Goal: Check status

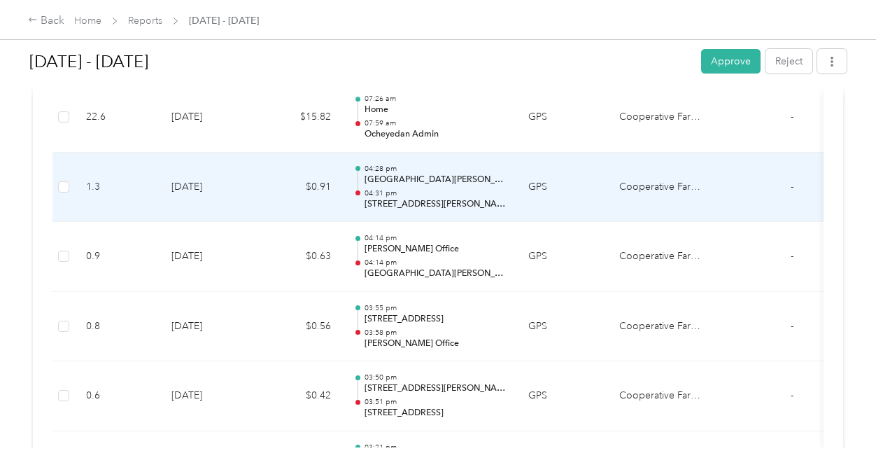
scroll to position [822, 0]
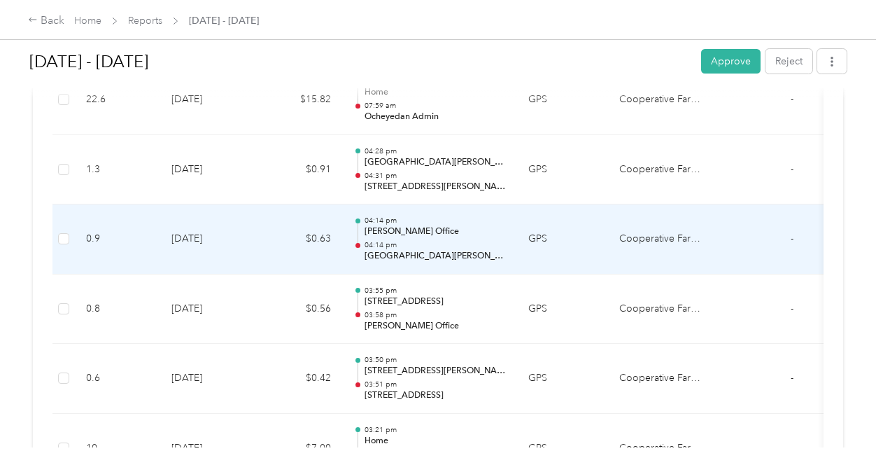
click at [390, 241] on p "04:14 pm" at bounding box center [435, 245] width 141 height 10
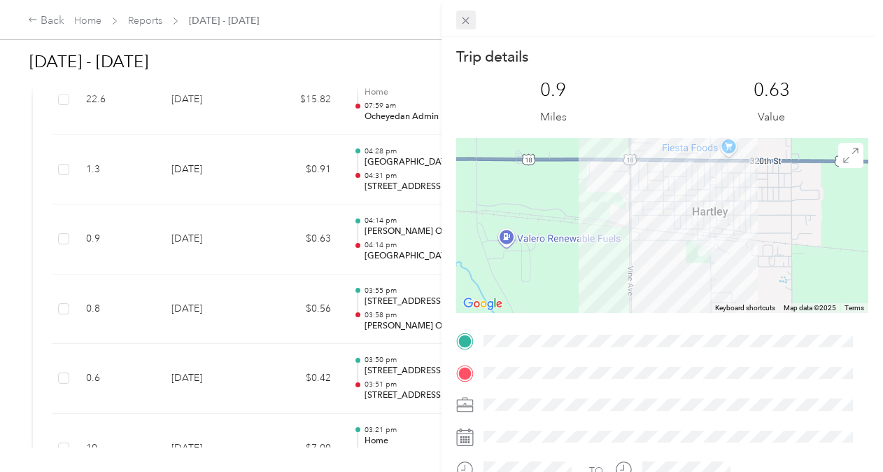
click at [467, 17] on icon at bounding box center [466, 21] width 12 height 12
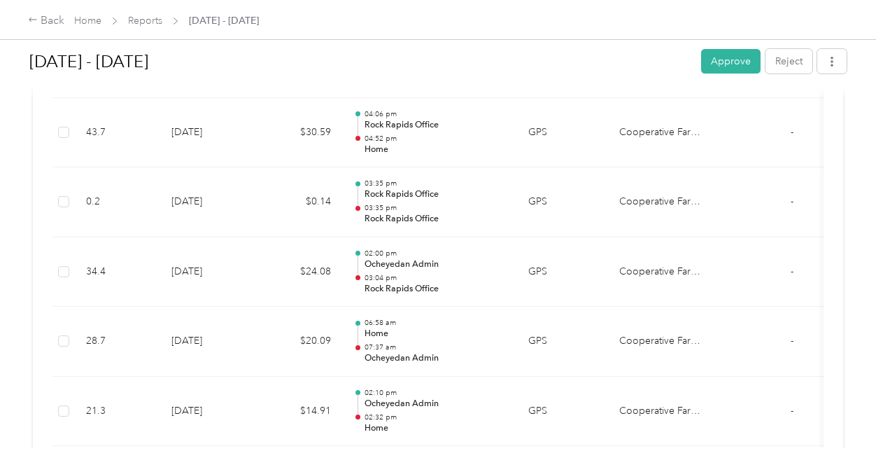
scroll to position [6158, 0]
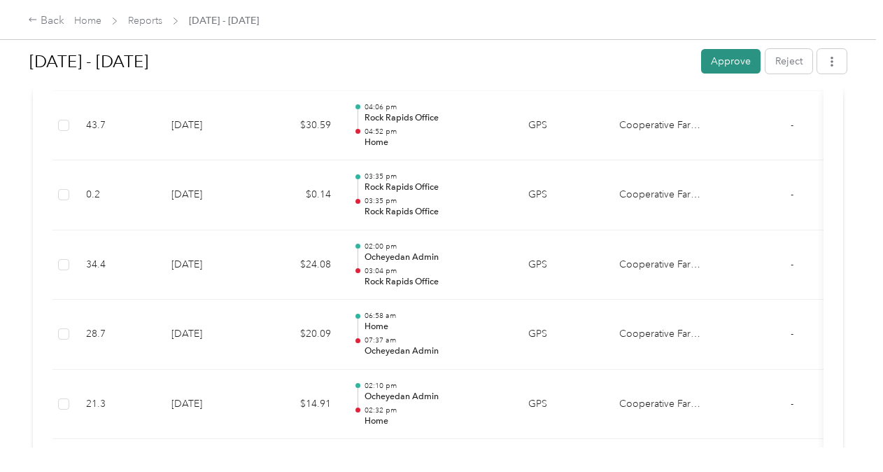
click at [727, 67] on button "Approve" at bounding box center [730, 61] width 59 height 24
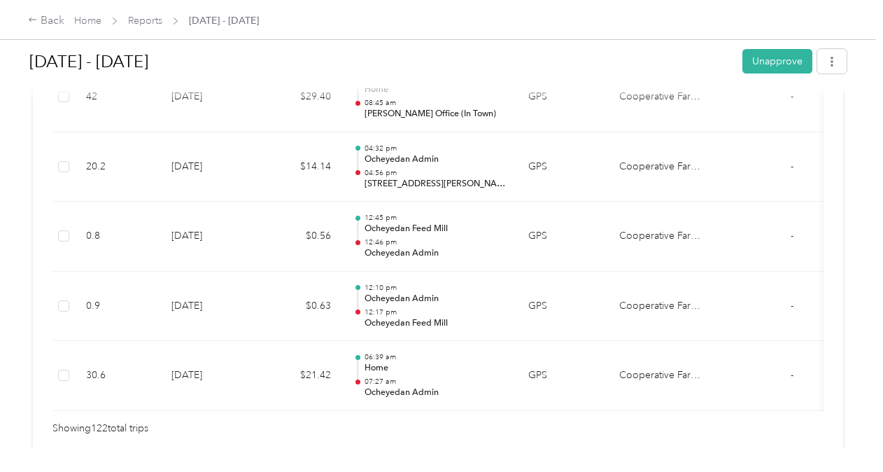
scroll to position [8590, 0]
